Goal: Task Accomplishment & Management: Manage account settings

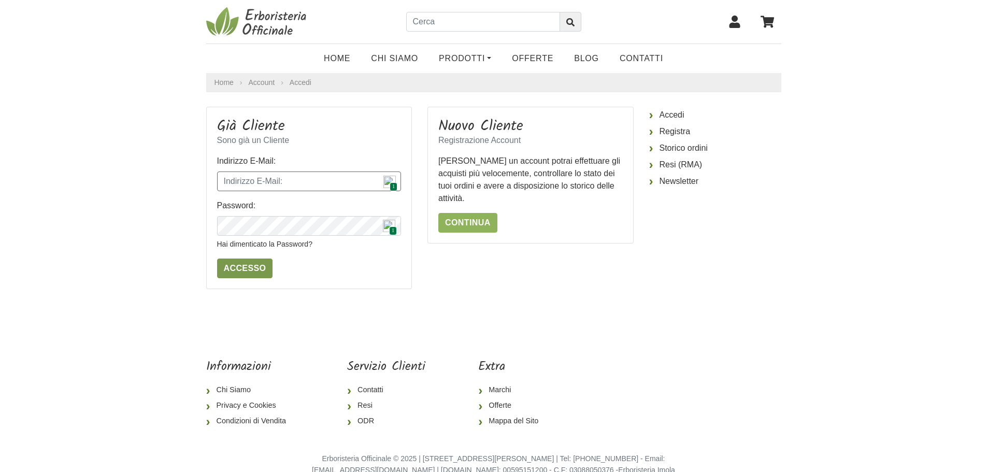
type input "info@francescorubini.it"
click at [243, 270] on input "Accesso" at bounding box center [245, 268] width 56 height 20
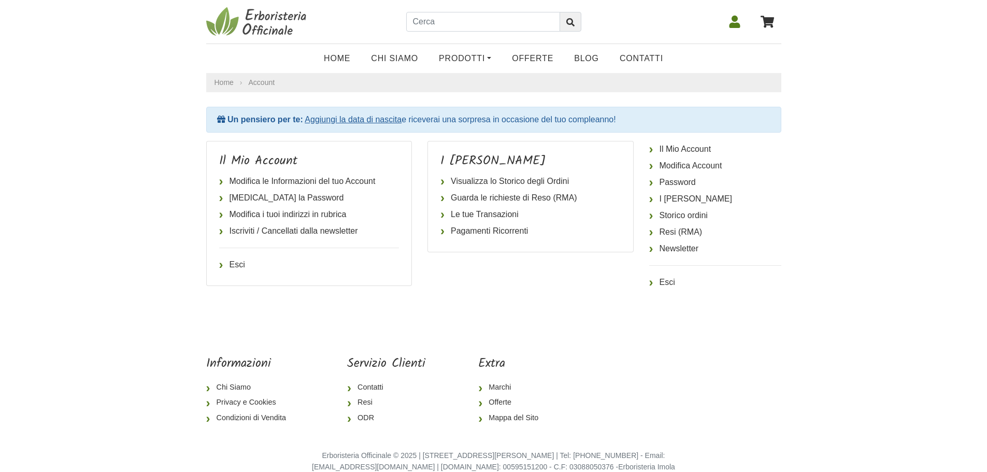
click at [732, 22] on icon at bounding box center [734, 22] width 12 height 12
click at [734, 24] on icon at bounding box center [734, 22] width 11 height 12
click at [683, 217] on link "Storico ordini" at bounding box center [715, 215] width 132 height 17
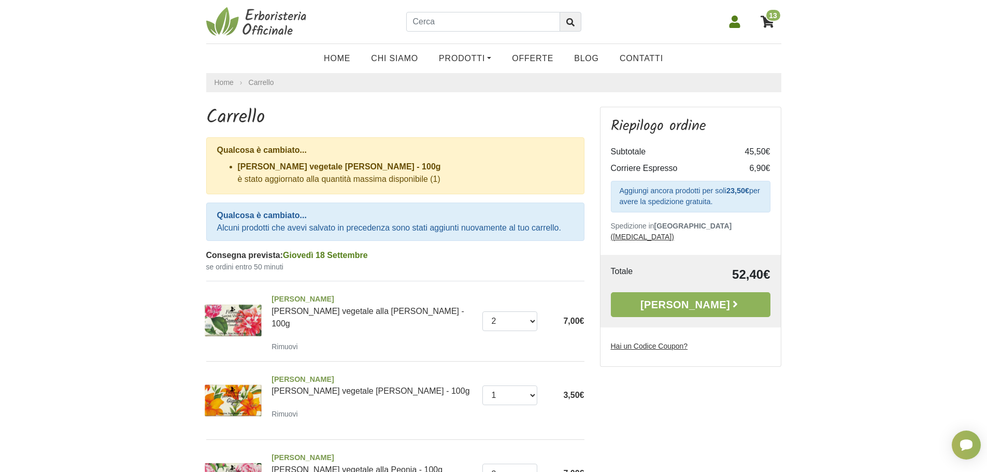
click at [743, 24] on link at bounding box center [734, 22] width 25 height 26
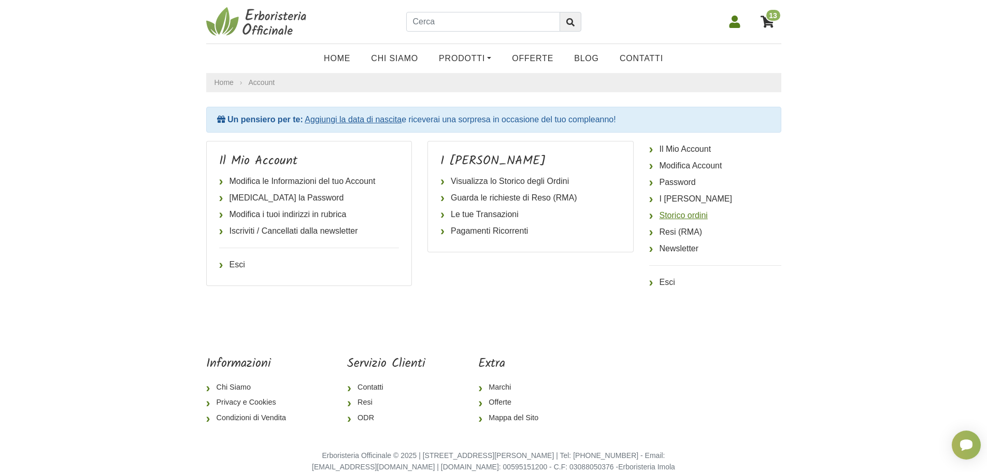
click at [689, 218] on link "Storico ordini" at bounding box center [715, 215] width 132 height 17
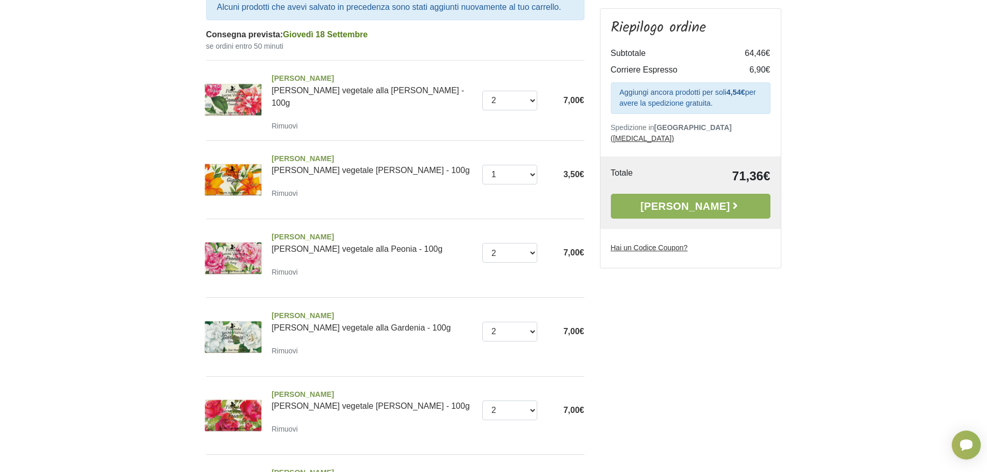
scroll to position [224, 0]
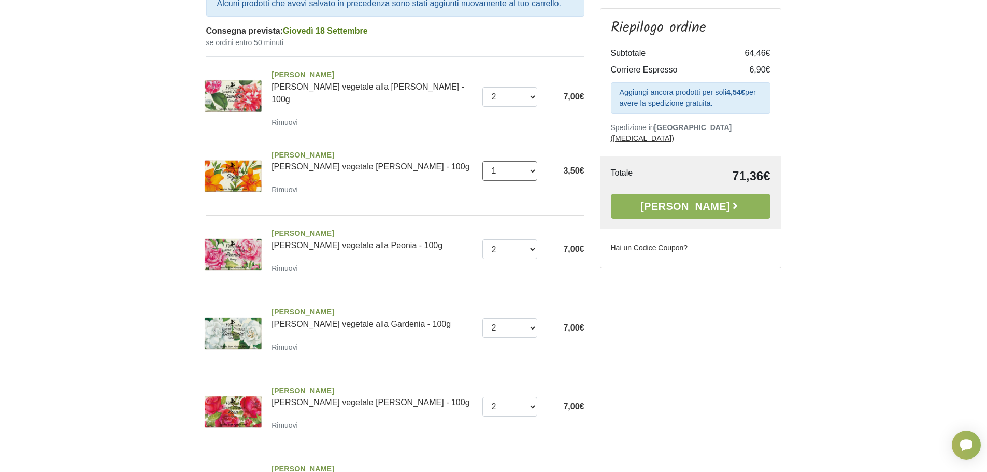
click at [532, 169] on select "0 (Rimuovi) 1" at bounding box center [509, 171] width 55 height 20
click at [482, 161] on select "0 (Rimuovi) 1" at bounding box center [509, 171] width 55 height 20
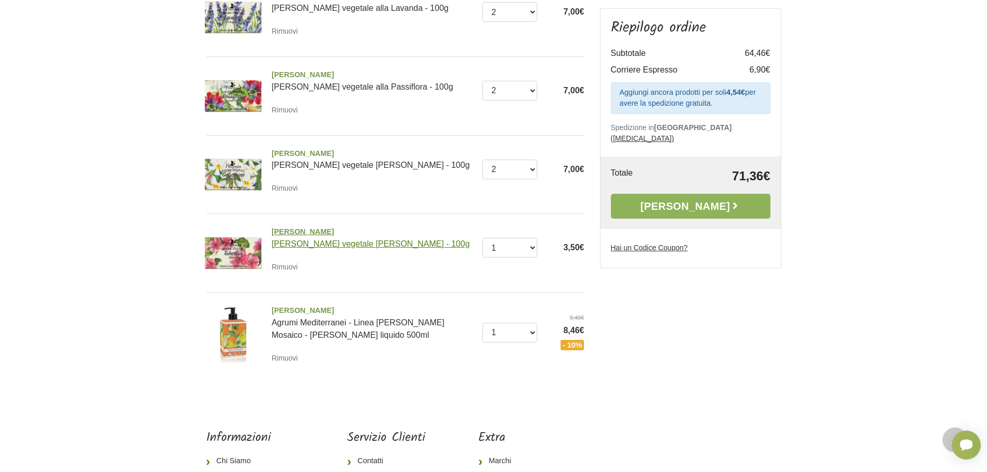
scroll to position [708, 0]
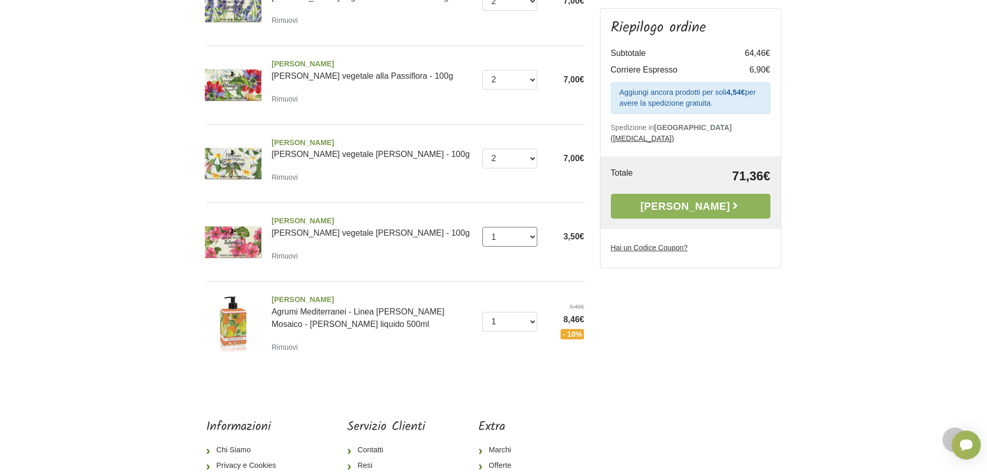
click at [532, 234] on select "0 (Rimuovi) 1" at bounding box center [509, 237] width 55 height 20
click at [482, 227] on select "0 (Rimuovi) 1" at bounding box center [509, 237] width 55 height 20
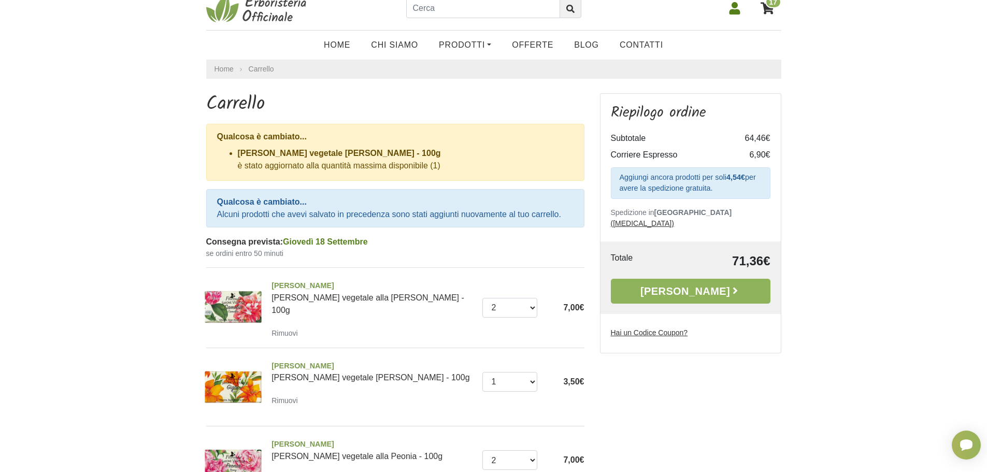
scroll to position [0, 0]
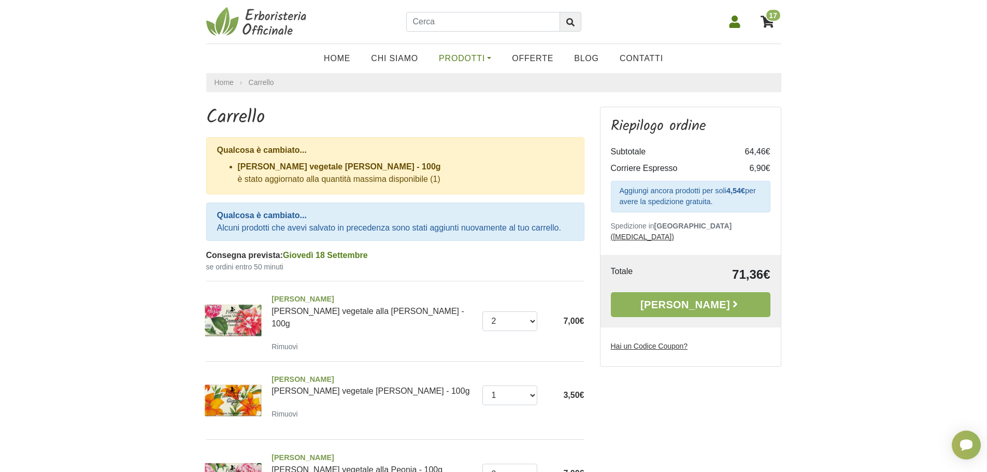
click at [469, 56] on link "Prodotti" at bounding box center [464, 58] width 73 height 21
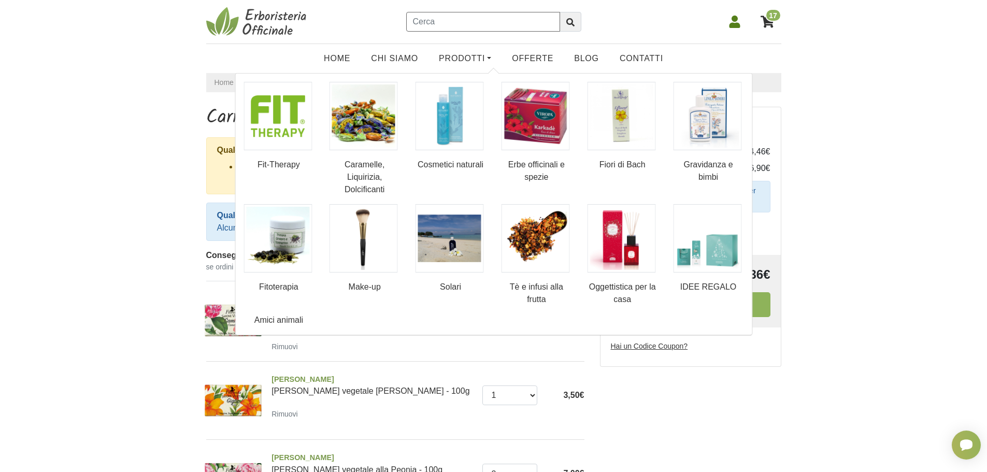
click at [465, 23] on input "text" at bounding box center [483, 22] width 154 height 20
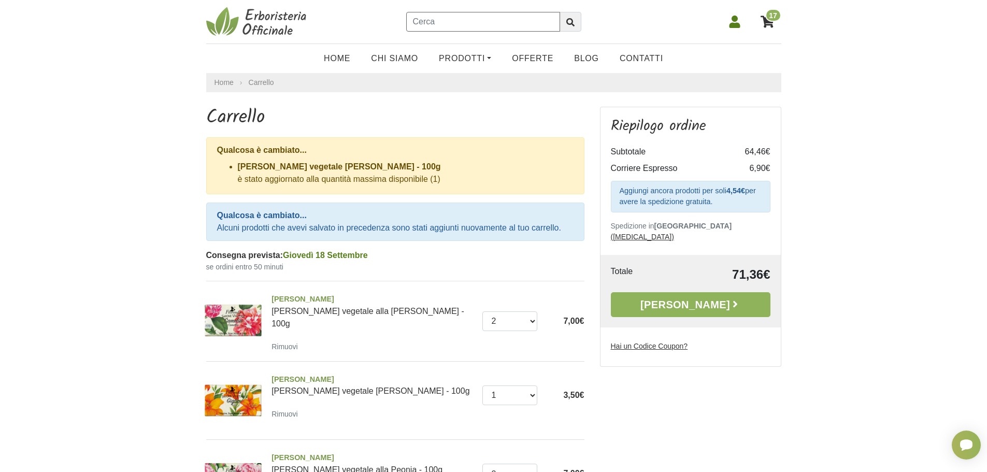
type input "florinda"
click at [567, 23] on icon "submit" at bounding box center [570, 22] width 8 height 8
